Goal: Information Seeking & Learning: Learn about a topic

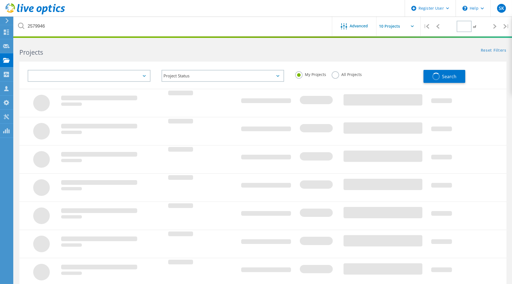
type input "1"
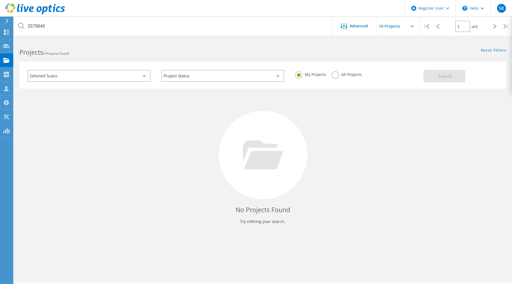
click at [334, 76] on label "All Projects" at bounding box center [346, 73] width 30 height 5
click at [0, 0] on input "All Projects" at bounding box center [0, 0] width 0 height 0
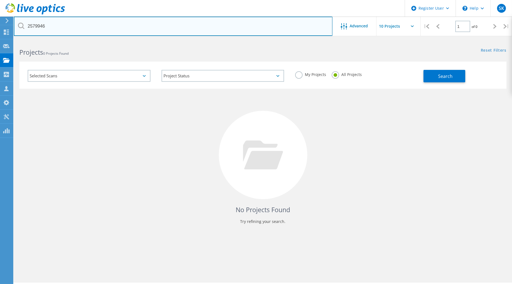
drag, startPoint x: 83, startPoint y: 28, endPoint x: -14, endPoint y: 27, distance: 97.0
click at [0, 27] on html "Register User \n Help Explore Helpful Articles Contact Support SK Dell User Stu…" at bounding box center [256, 149] width 512 height 299
paste input "2710"
type input "2527106"
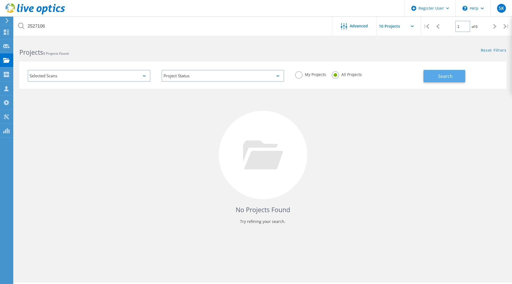
click at [445, 74] on span "Search" at bounding box center [445, 76] width 14 height 6
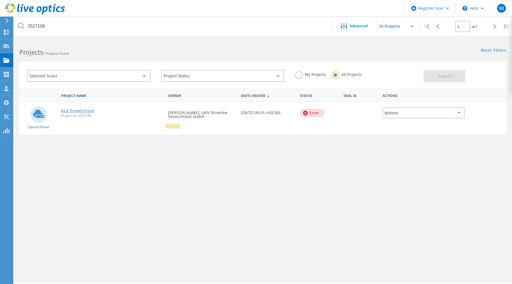
click at [78, 110] on link "ALA PowerStore" at bounding box center [77, 111] width 33 height 4
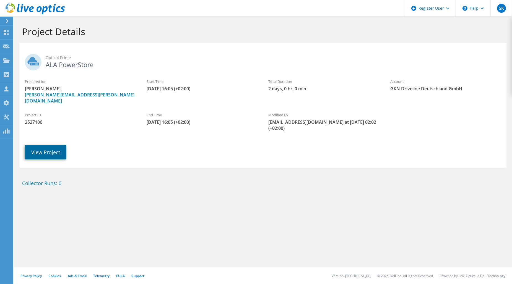
click at [45, 153] on link "View Project" at bounding box center [45, 152] width 41 height 14
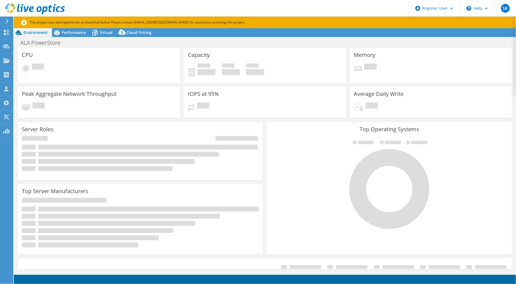
select select "USD"
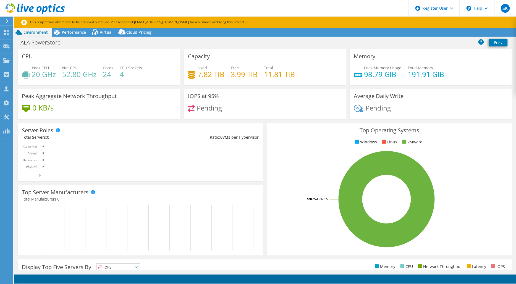
click at [0, 0] on div at bounding box center [0, 0] width 0 height 0
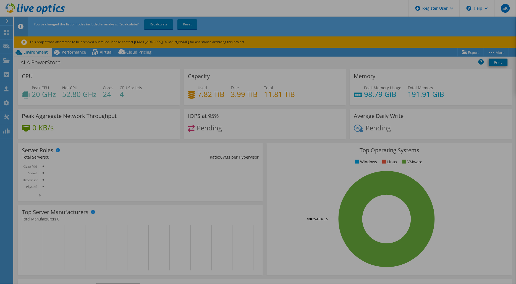
click at [75, 50] on div at bounding box center [258, 142] width 516 height 284
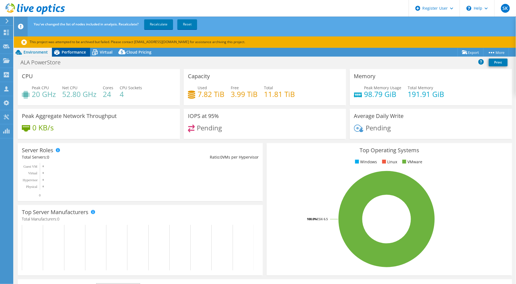
click at [62, 54] on span "Performance" at bounding box center [74, 51] width 24 height 5
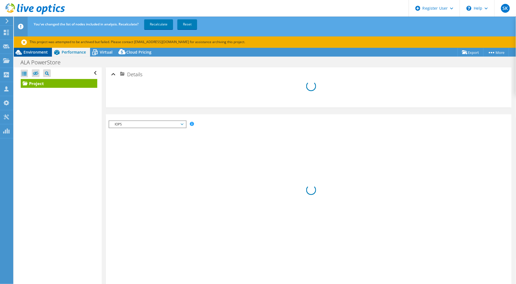
click at [45, 55] on div "Environment" at bounding box center [33, 52] width 38 height 9
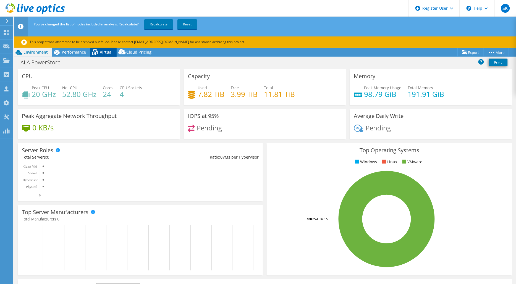
click at [105, 56] on div "Virtual" at bounding box center [103, 52] width 27 height 9
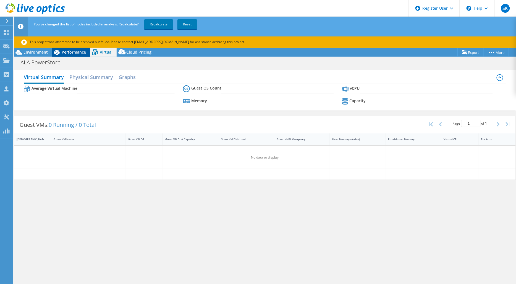
click at [83, 51] on span "Performance" at bounding box center [74, 51] width 24 height 5
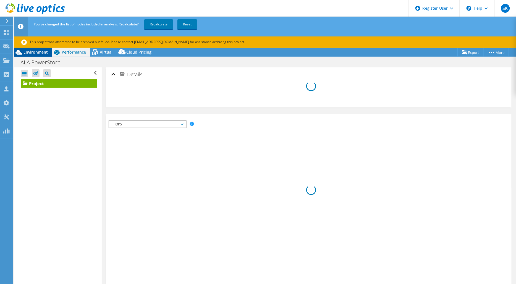
click at [36, 51] on span "Environment" at bounding box center [35, 51] width 24 height 5
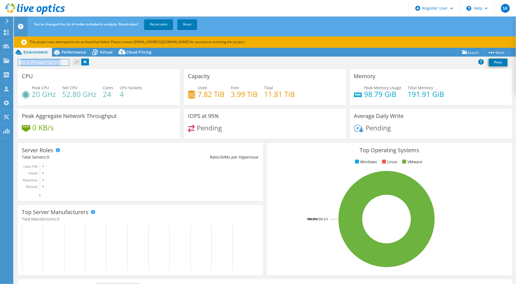
drag, startPoint x: 21, startPoint y: 63, endPoint x: 59, endPoint y: 74, distance: 39.1
click at [61, 63] on h1 "ALA PowerStore" at bounding box center [43, 62] width 51 height 6
drag, startPoint x: 113, startPoint y: 64, endPoint x: 182, endPoint y: 72, distance: 70.2
click at [113, 63] on div "ALA PowerStore Print" at bounding box center [265, 62] width 502 height 10
drag, startPoint x: 197, startPoint y: 93, endPoint x: 222, endPoint y: 93, distance: 25.4
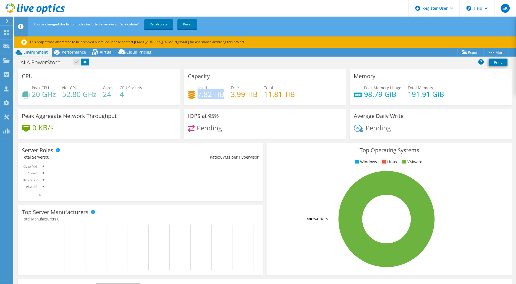
click at [222, 93] on h4 "7.82 TiB" at bounding box center [211, 94] width 27 height 6
click at [231, 96] on h4 "3.99 TiB" at bounding box center [244, 94] width 27 height 6
drag, startPoint x: 229, startPoint y: 93, endPoint x: 254, endPoint y: 93, distance: 25.4
click at [254, 93] on h4 "3.99 TiB" at bounding box center [244, 94] width 27 height 6
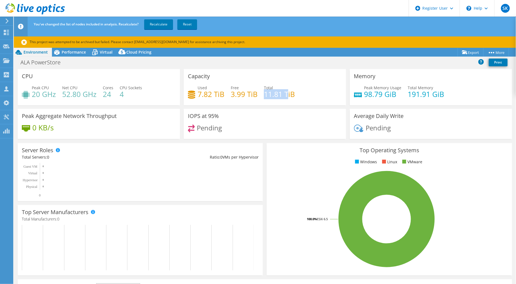
drag, startPoint x: 262, startPoint y: 93, endPoint x: 284, endPoint y: 95, distance: 22.2
click at [284, 95] on h4 "11.81 TiB" at bounding box center [279, 94] width 31 height 6
click at [289, 95] on h4 "11.81 TiB" at bounding box center [279, 94] width 31 height 6
